Goal: Find contact information: Find contact information

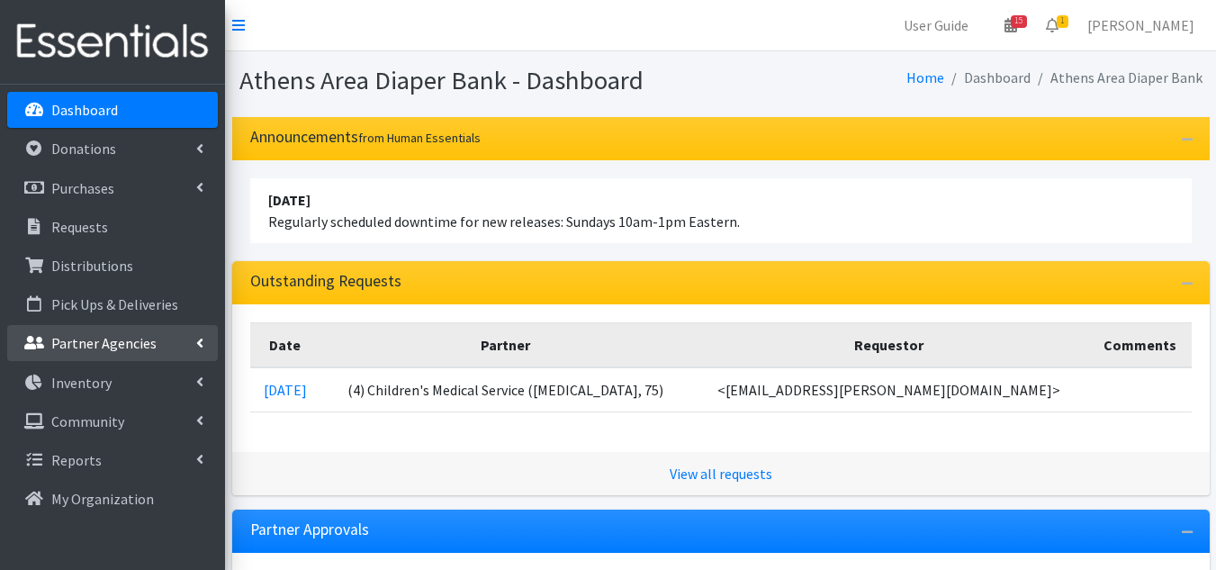
click at [89, 342] on p "Partner Agencies" at bounding box center [103, 343] width 105 height 18
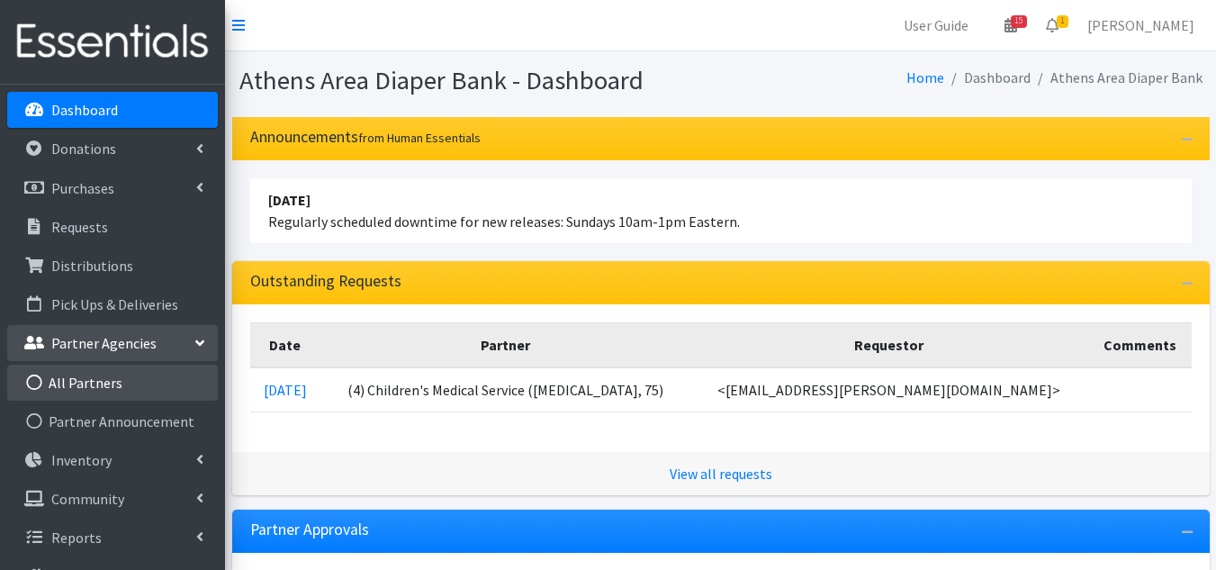
click at [76, 384] on link "All Partners" at bounding box center [112, 383] width 211 height 36
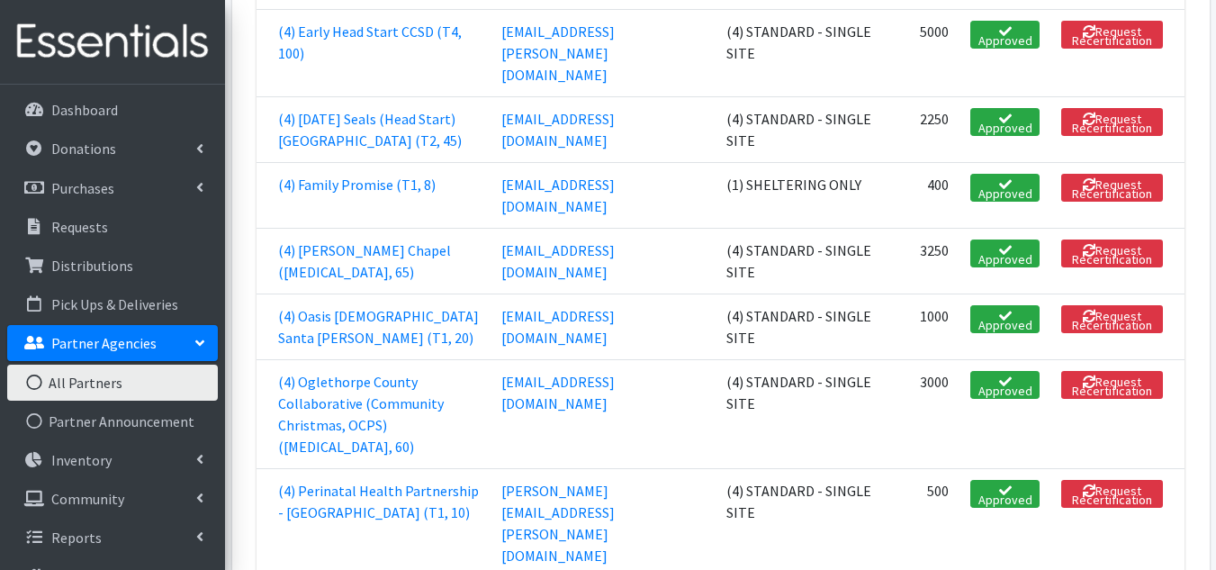
scroll to position [2250, 0]
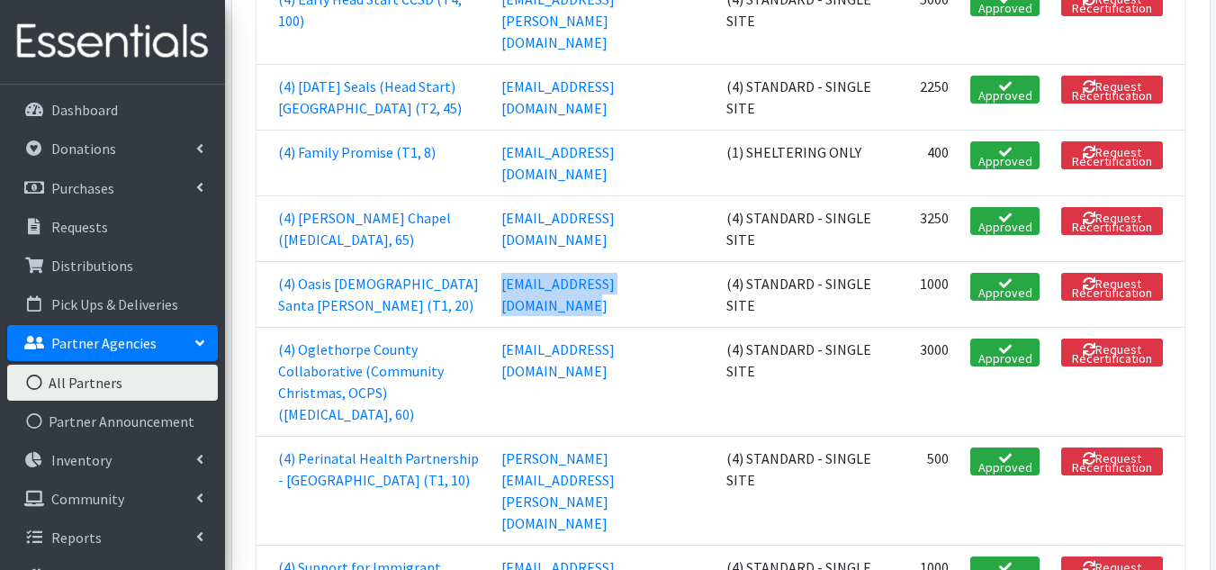
drag, startPoint x: 667, startPoint y: 176, endPoint x: 449, endPoint y: 185, distance: 218.0
click at [491, 261] on td "[EMAIL_ADDRESS][DOMAIN_NAME]" at bounding box center [603, 294] width 225 height 66
copy link "pinewoodstutoring@gmail.com"
